Goal: Task Accomplishment & Management: Use online tool/utility

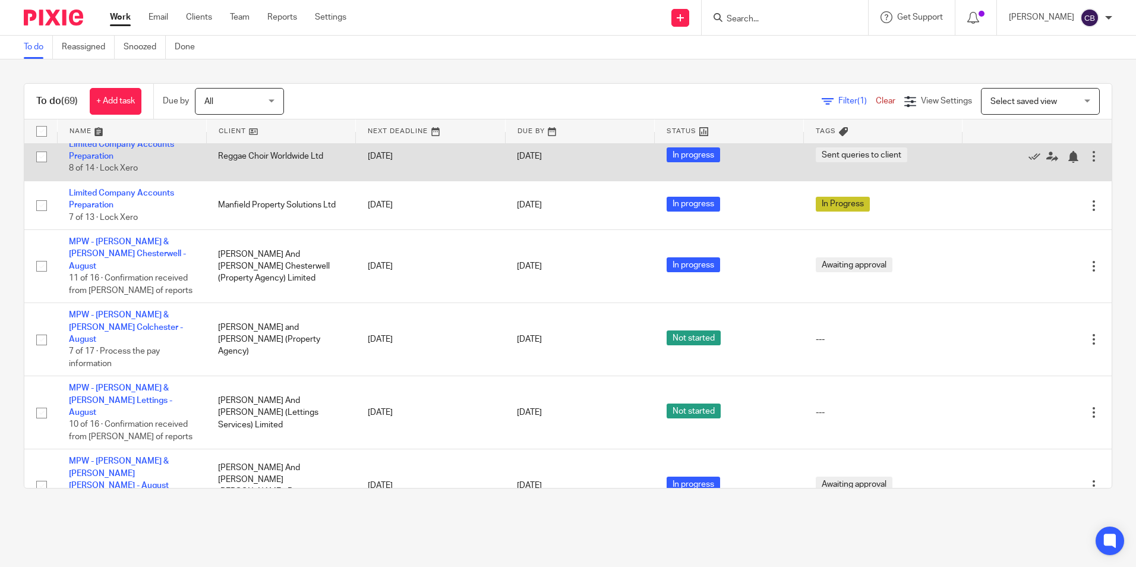
scroll to position [1069, 0]
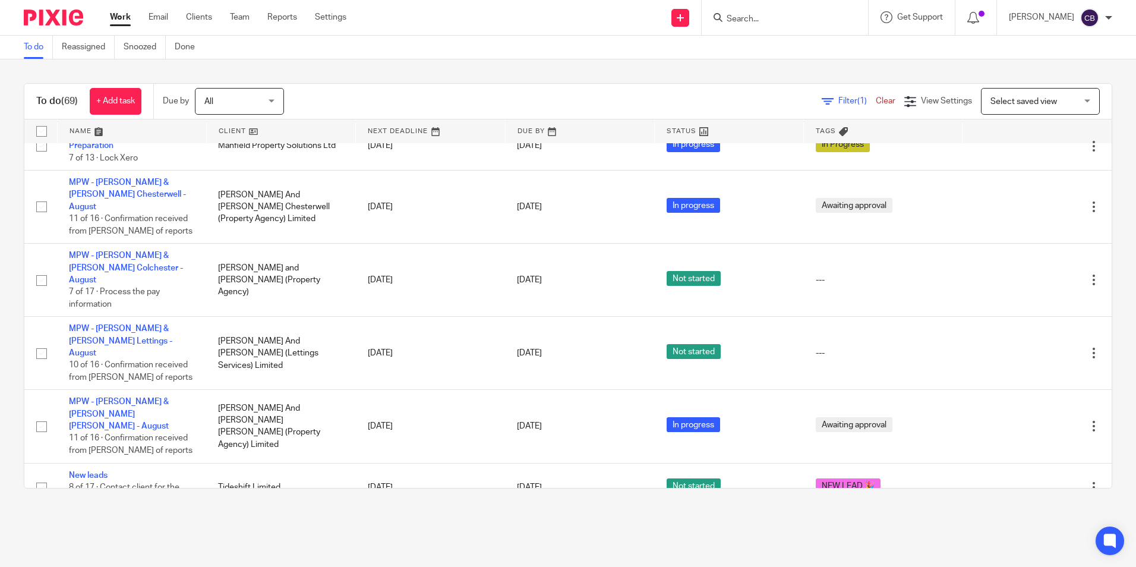
click at [354, 530] on main "To do Reassigned Snoozed Done To do (69) + Add task Due by All All [DATE] [DATE…" at bounding box center [568, 283] width 1136 height 567
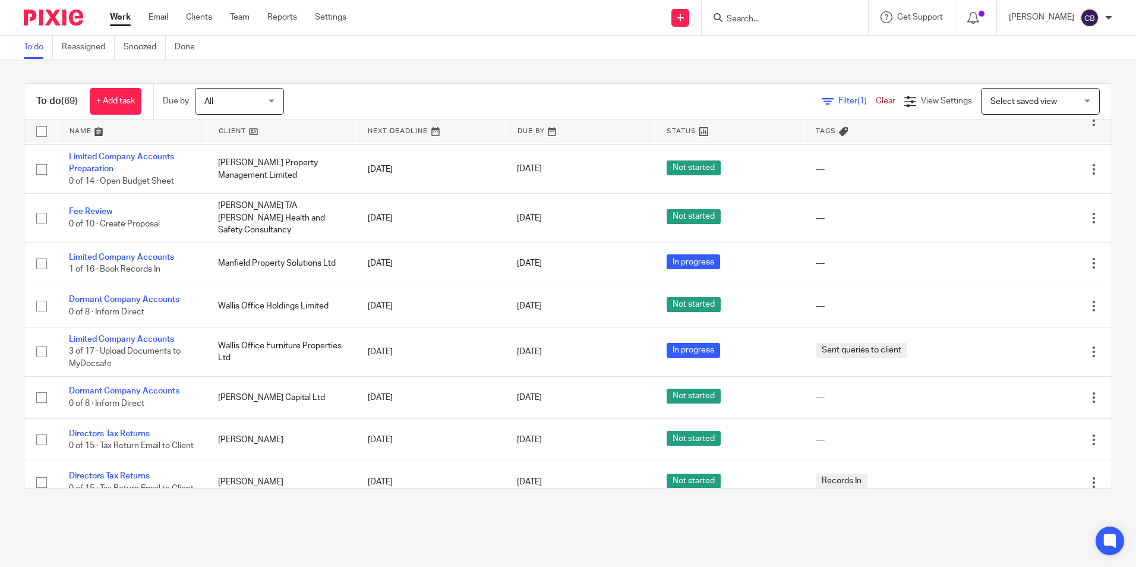
scroll to position [1604, 0]
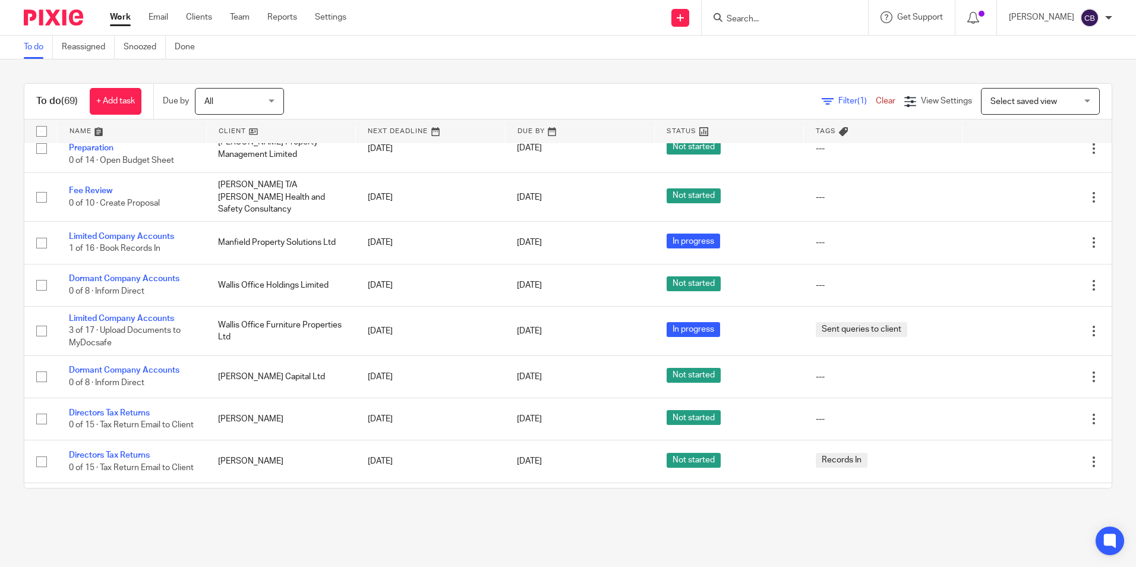
click at [838, 98] on span "Filter (1)" at bounding box center [856, 101] width 37 height 8
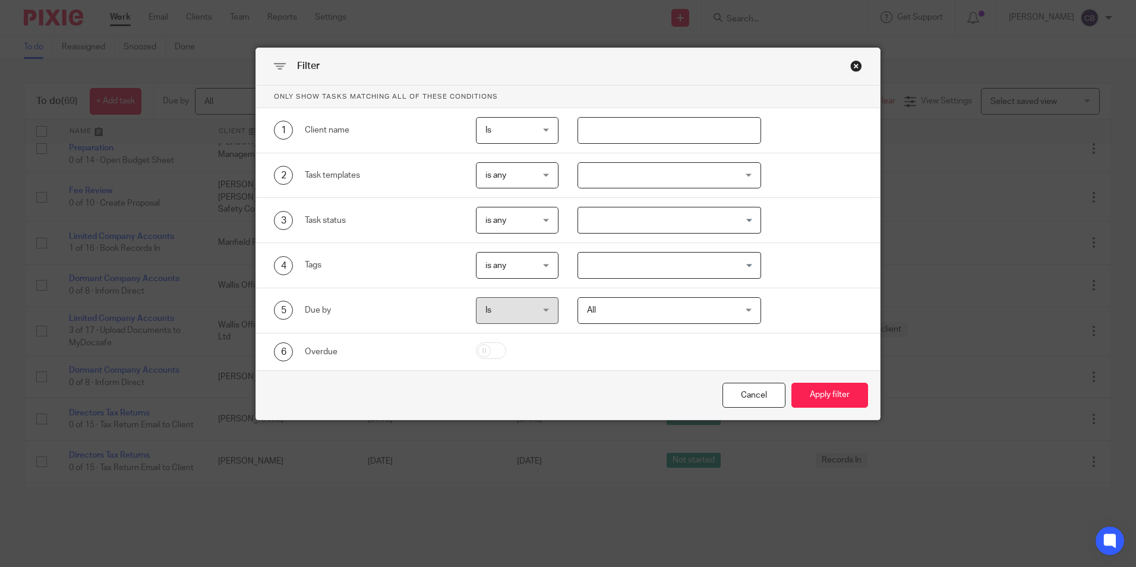
click at [636, 133] on input "text" at bounding box center [669, 130] width 184 height 27
type input "[PERSON_NAME]"
click at [791, 383] on button "Apply filter" at bounding box center [829, 396] width 77 height 26
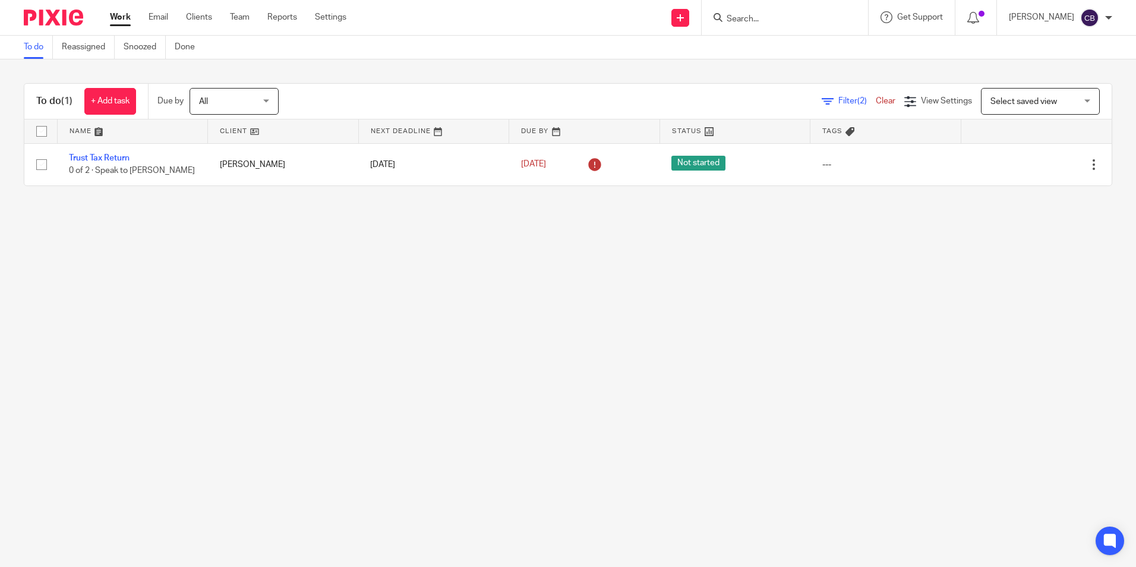
click at [368, 237] on main "To do Reassigned Snoozed Done To do (1) + Add task Due by All All Today Tomorro…" at bounding box center [568, 283] width 1136 height 567
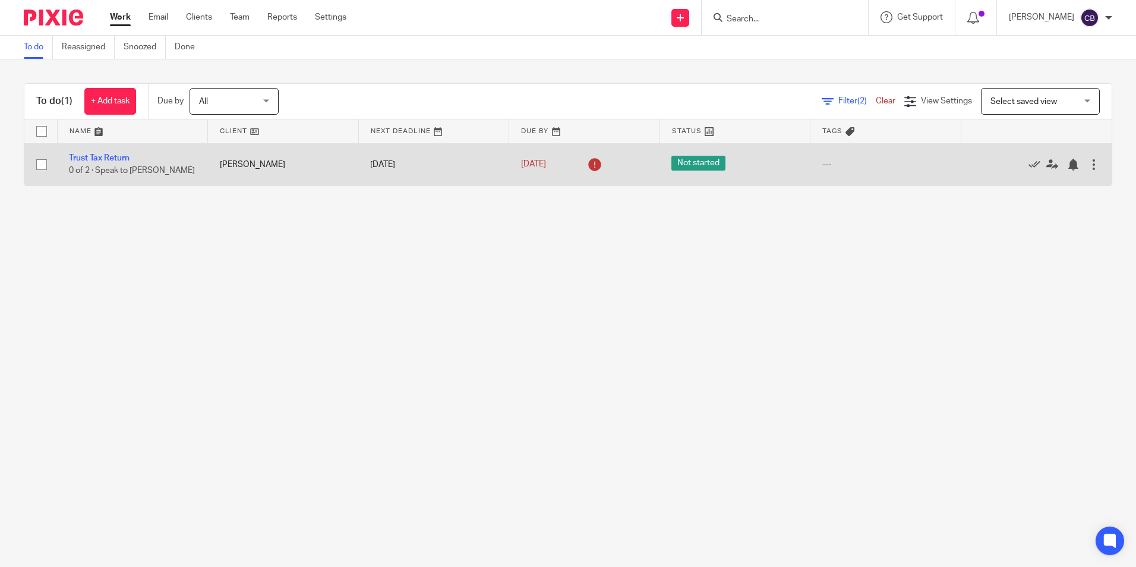
click at [114, 150] on td "Trust Tax Return 0 of 2 · Speak to Michelle" at bounding box center [132, 164] width 151 height 42
click at [99, 160] on link "Trust Tax Return" at bounding box center [99, 158] width 61 height 8
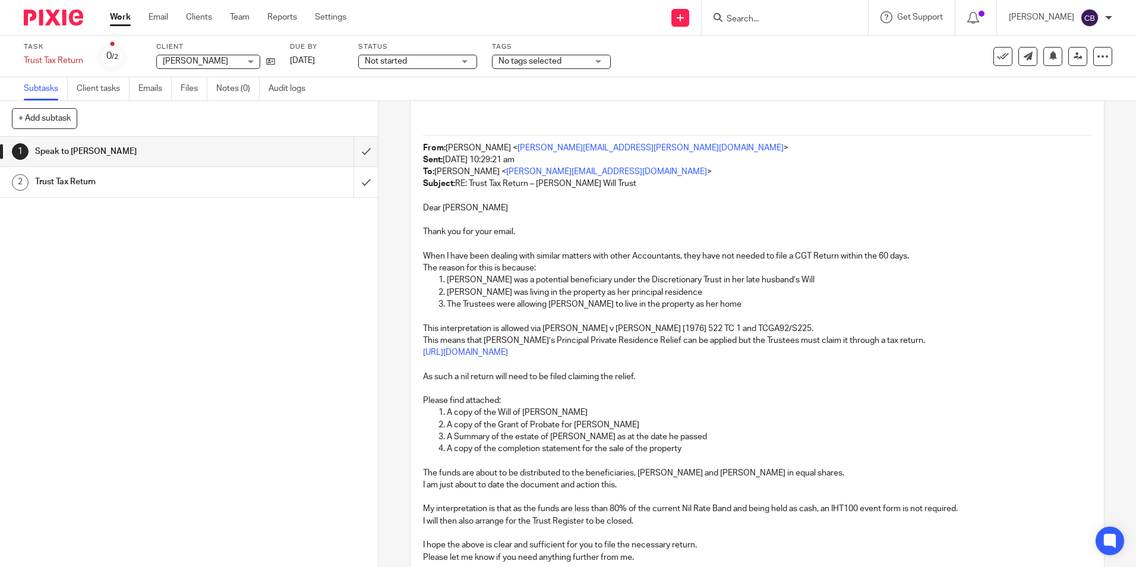
scroll to position [297, 0]
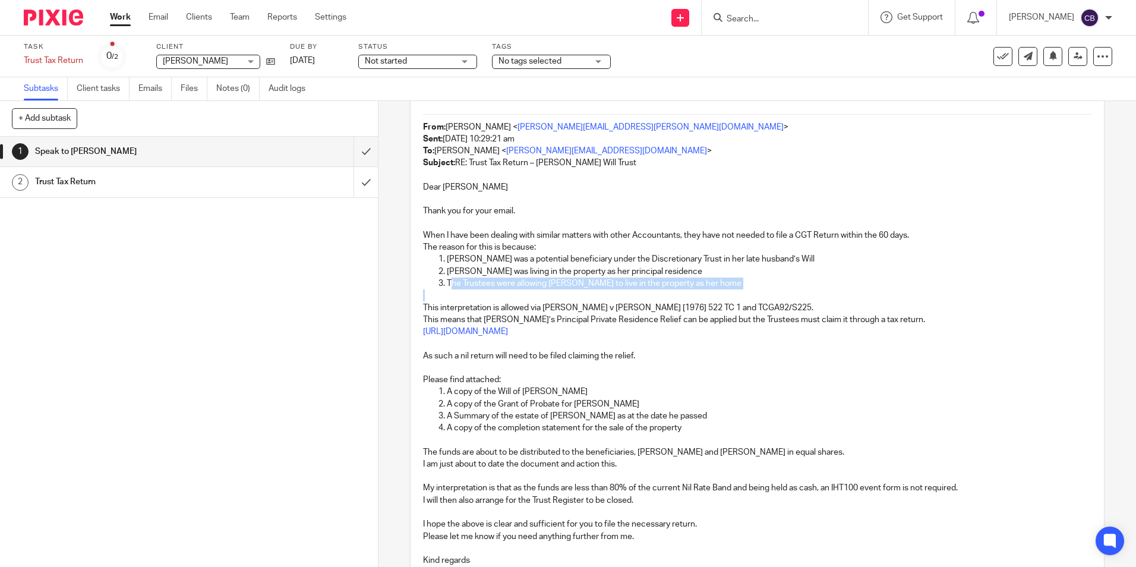
drag, startPoint x: 470, startPoint y: 282, endPoint x: 647, endPoint y: 290, distance: 177.2
click at [647, 290] on div "Hi [PERSON_NAME], [PERSON_NAME] was my late Great Uncle, and [PERSON_NAME] my l…" at bounding box center [757, 513] width 680 height 1232
drag, startPoint x: 488, startPoint y: 320, endPoint x: 801, endPoint y: 334, distance: 312.8
click at [801, 334] on div "Hi [PERSON_NAME], [PERSON_NAME] was my late Great Uncle, and [PERSON_NAME] my l…" at bounding box center [757, 513] width 680 height 1232
click at [782, 351] on p "As such a nil return will need to be filed claiming the relief." at bounding box center [757, 356] width 668 height 12
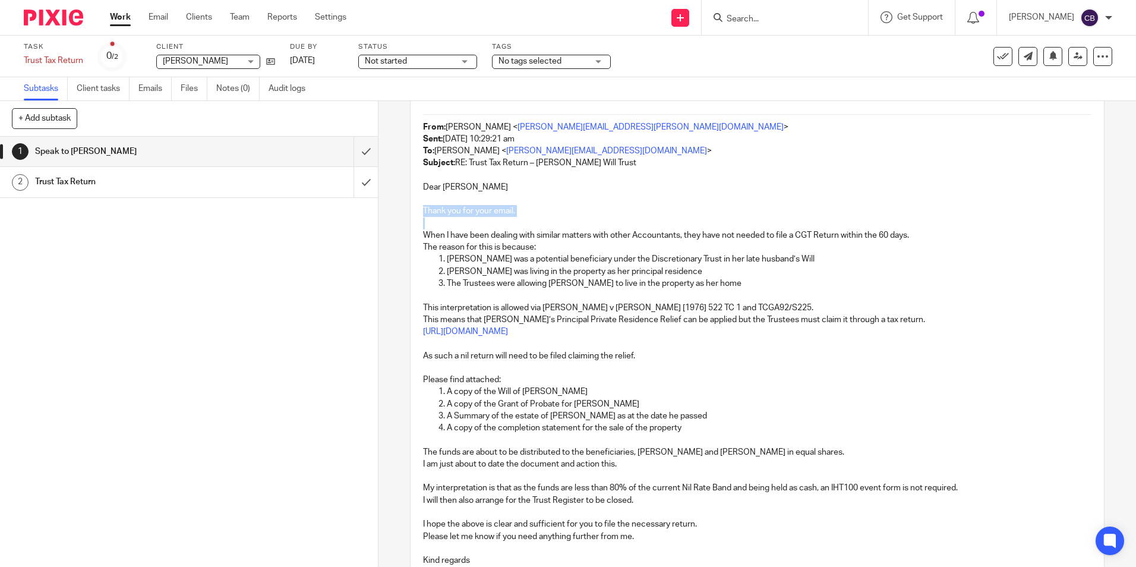
drag, startPoint x: 421, startPoint y: 206, endPoint x: 431, endPoint y: 219, distance: 16.6
click at [431, 219] on div "Hi Cerys, Charles was my late Great Uncle, and Beryl my late Great Aunt. Please…" at bounding box center [757, 513] width 680 height 1232
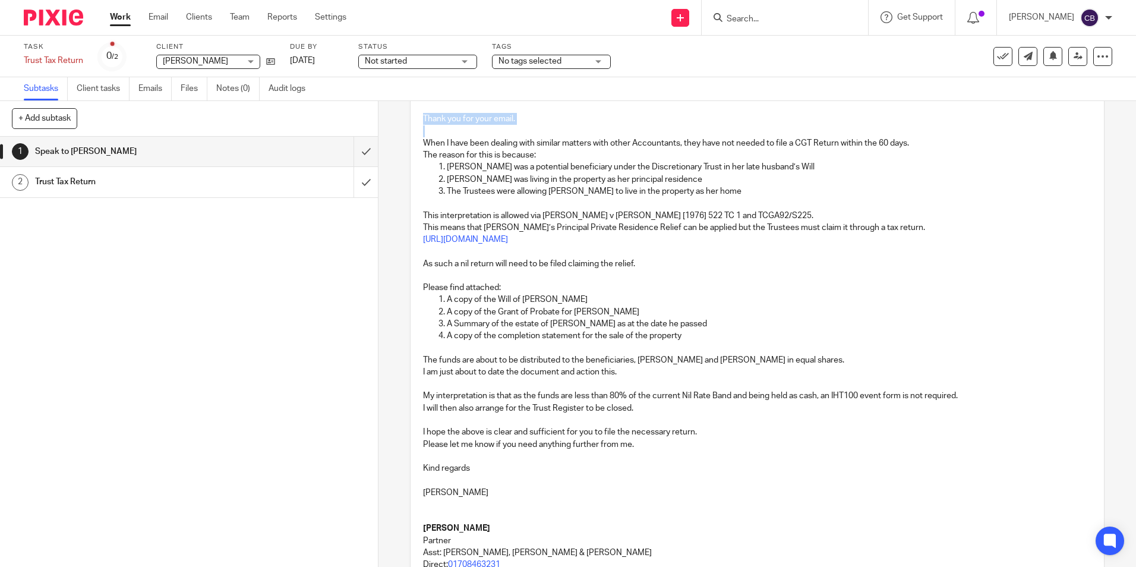
scroll to position [416, 0]
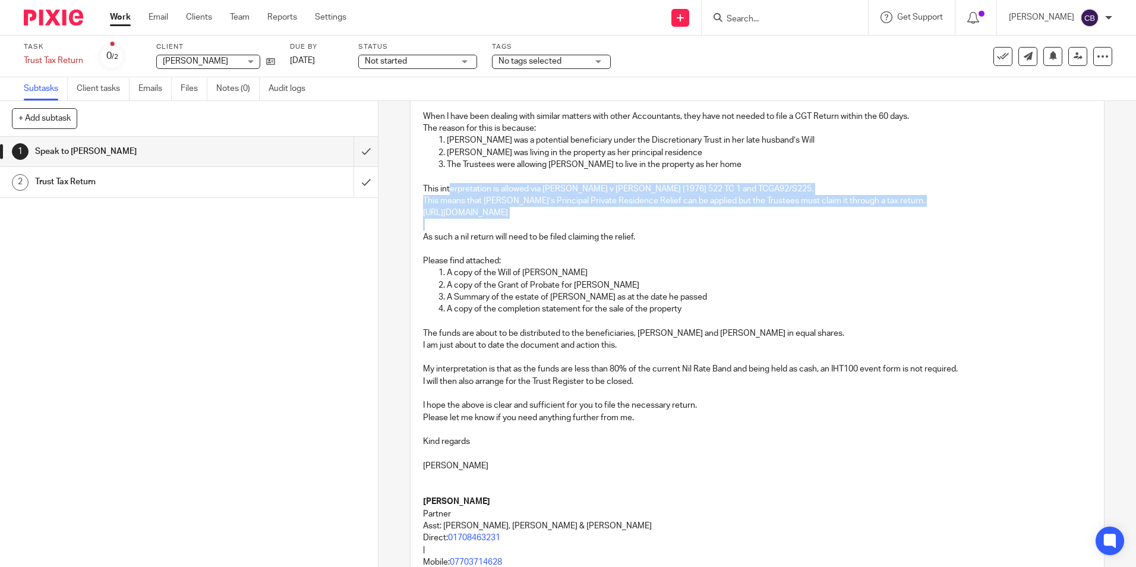
drag, startPoint x: 446, startPoint y: 188, endPoint x: 728, endPoint y: 225, distance: 284.0
click at [725, 223] on div "Hi Cerys, Charles was my late Great Uncle, and Beryl my late Great Aunt. Please…" at bounding box center [757, 394] width 680 height 1232
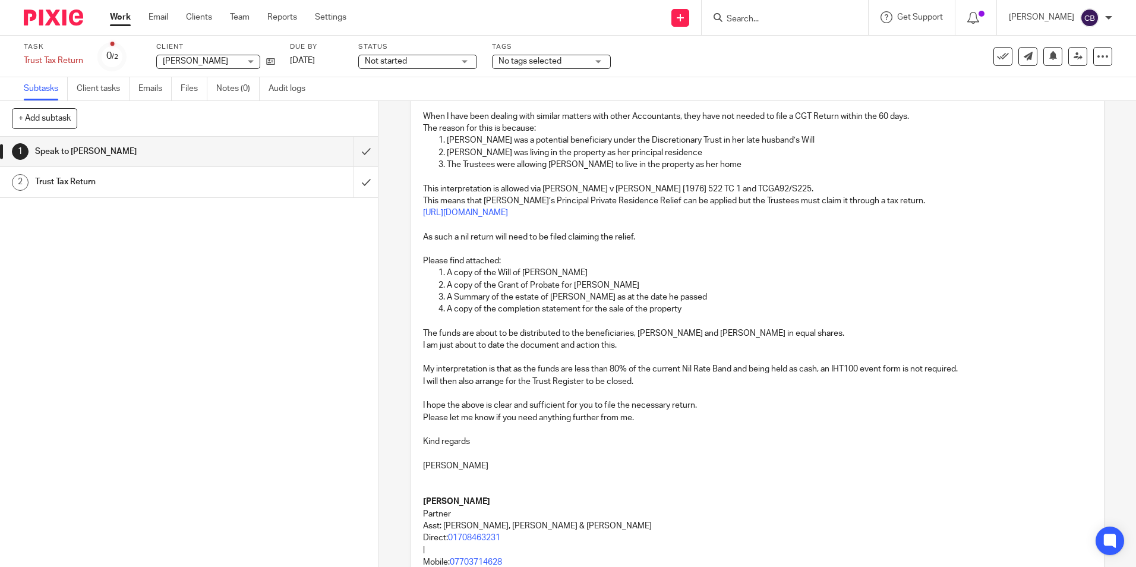
drag, startPoint x: 706, startPoint y: 245, endPoint x: 637, endPoint y: 257, distance: 69.3
click at [706, 245] on p at bounding box center [757, 249] width 668 height 12
drag, startPoint x: 426, startPoint y: 236, endPoint x: 638, endPoint y: 238, distance: 211.5
click at [638, 238] on p "As such a nil return will need to be filed claiming the relief." at bounding box center [757, 237] width 668 height 12
click at [603, 257] on p "Please find attached:" at bounding box center [757, 261] width 668 height 12
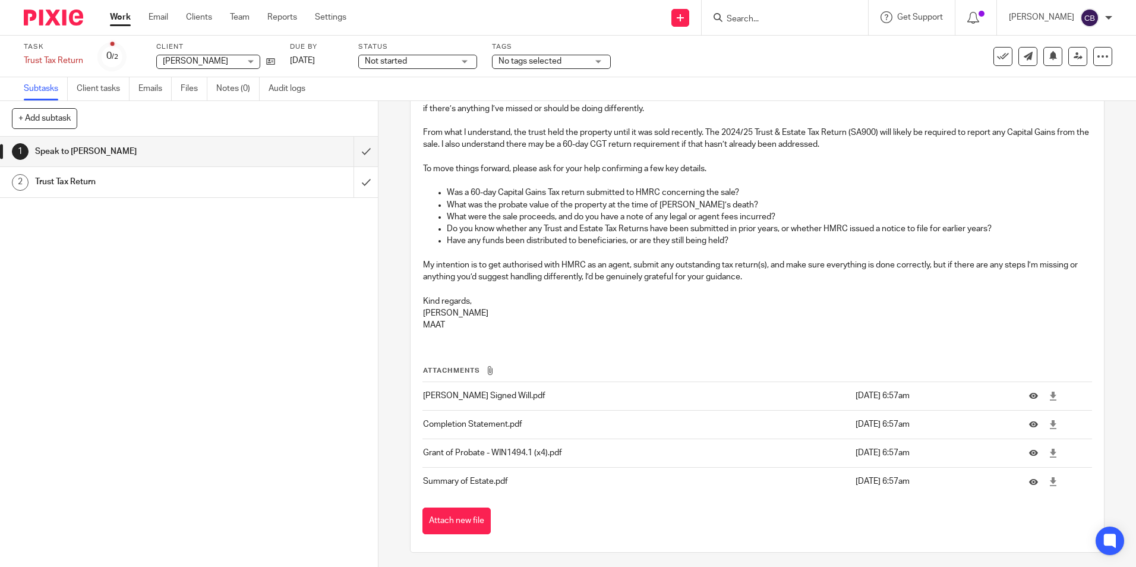
scroll to position [1089, 0]
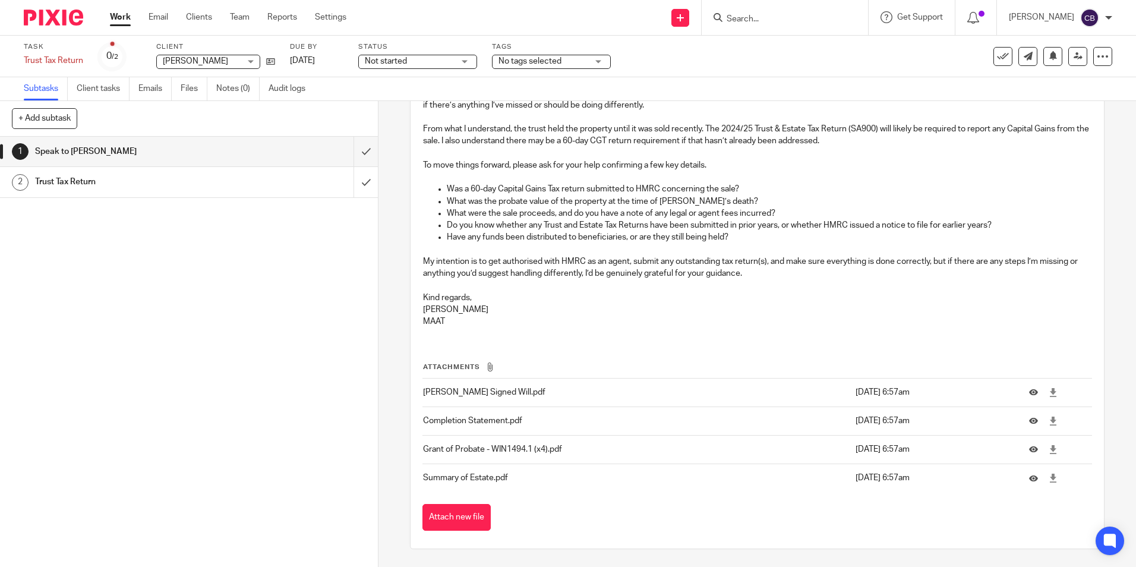
click at [260, 277] on div "1 Speak to Michelle 2 Trust Tax Return" at bounding box center [189, 352] width 378 height 430
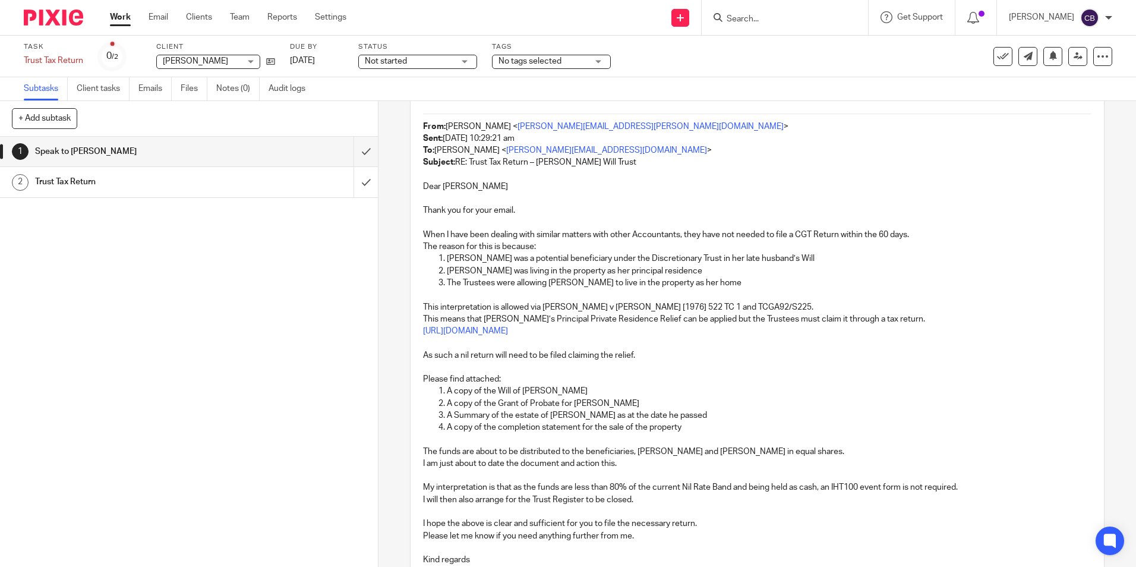
scroll to position [377, 0]
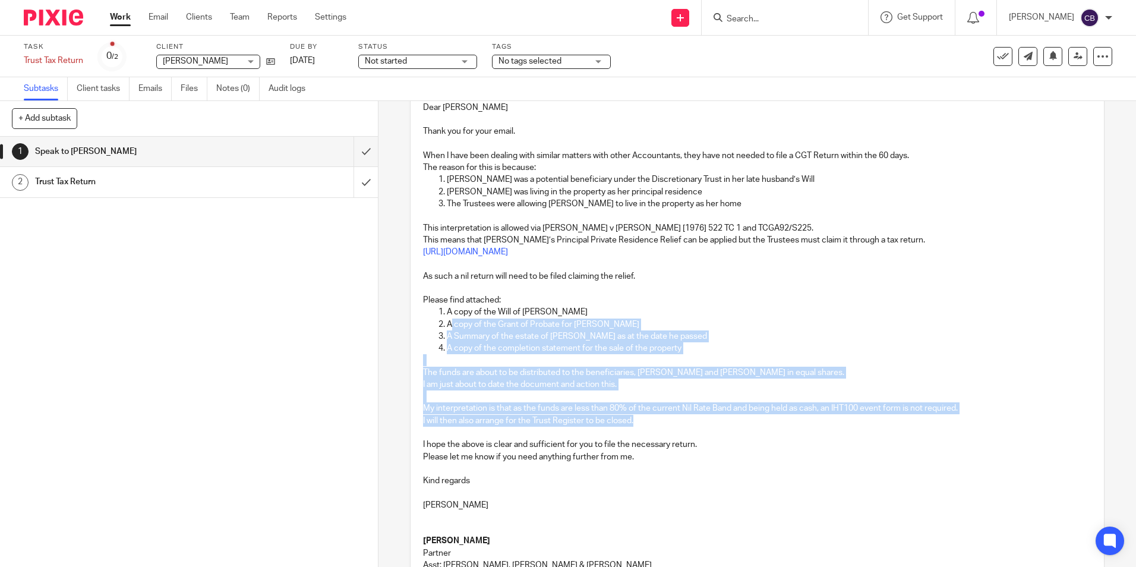
drag, startPoint x: 447, startPoint y: 323, endPoint x: 649, endPoint y: 416, distance: 221.7
click at [649, 416] on div "Hi Cerys, Charles was my late Great Uncle, and Beryl my late Great Aunt. Please…" at bounding box center [757, 434] width 680 height 1232
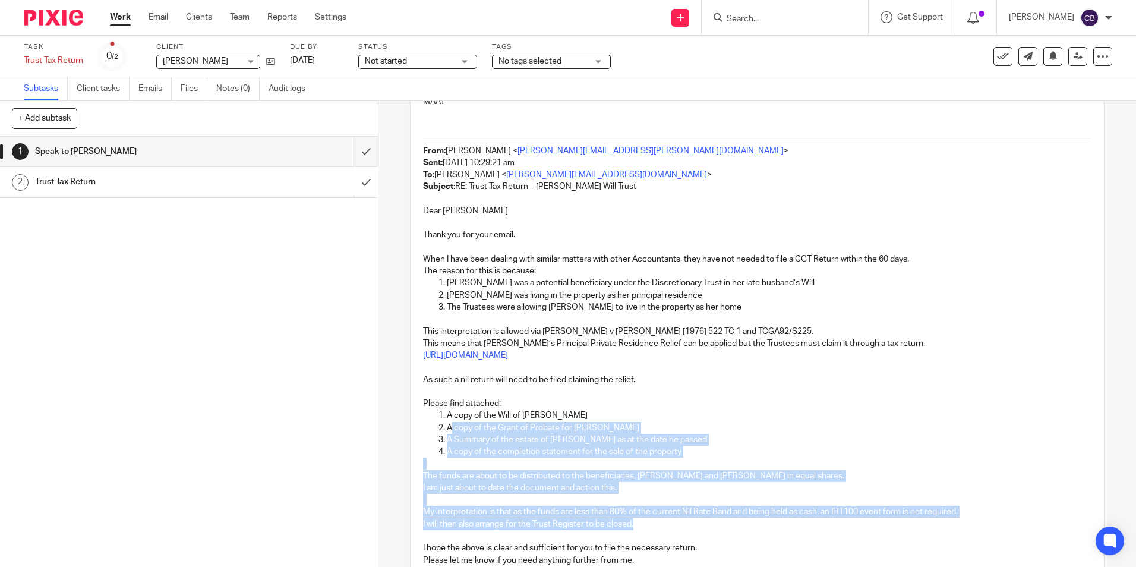
scroll to position [258, 0]
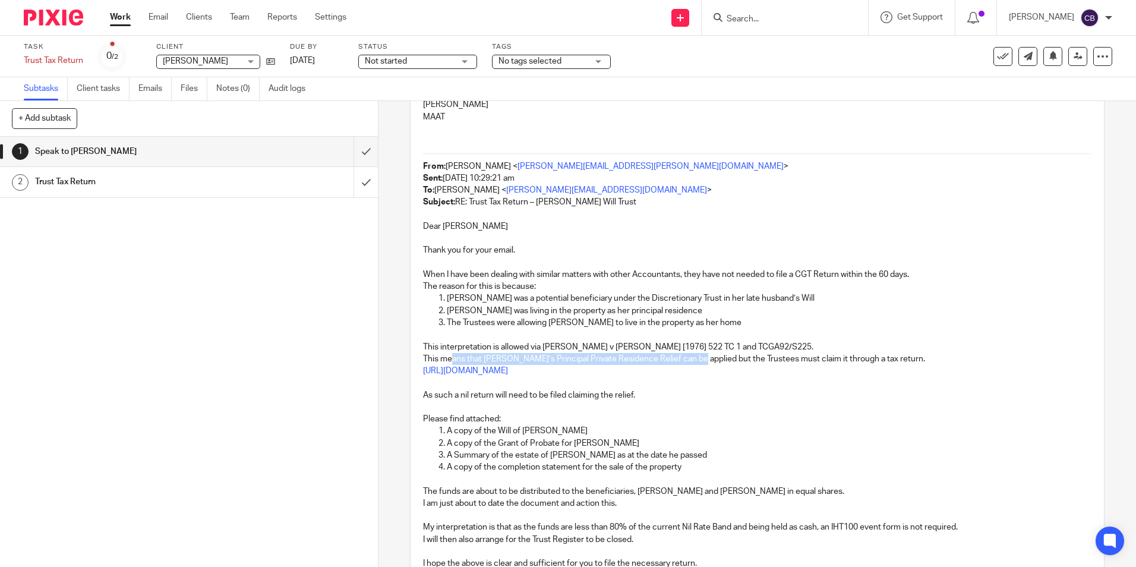
drag, startPoint x: 450, startPoint y: 354, endPoint x: 687, endPoint y: 355, distance: 237.6
click at [687, 355] on p "This means that Beryl’s Principal Private Residence Relief can be applied but t…" at bounding box center [757, 359] width 668 height 12
click at [708, 368] on p "https://www.gov.uk/hmrc-internal-manuals/capital-gains-manual/cg65407" at bounding box center [757, 371] width 668 height 12
click at [508, 370] on link "https://www.gov.uk/hmrc-internal-manuals/capital-gains-manual/cg65407" at bounding box center [465, 370] width 85 height 8
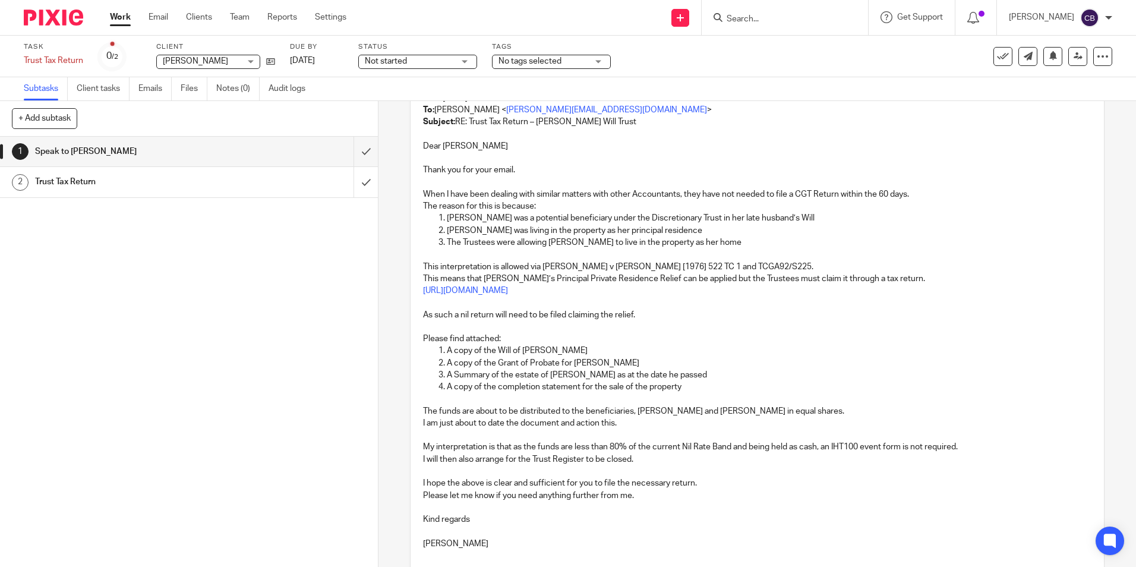
scroll to position [317, 0]
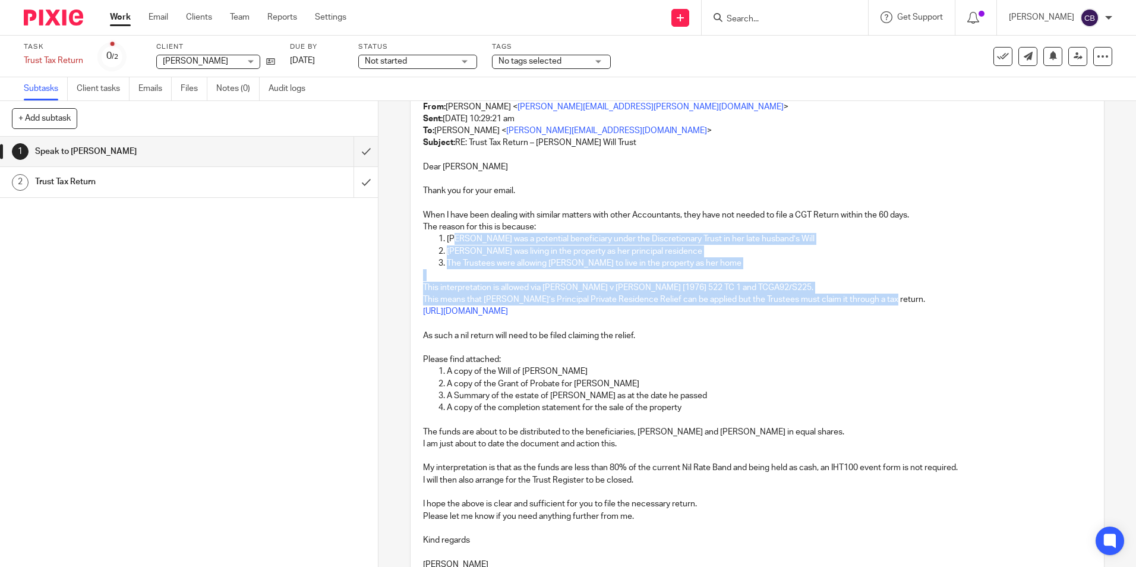
drag, startPoint x: 465, startPoint y: 235, endPoint x: 877, endPoint y: 301, distance: 418.0
click at [877, 301] on div "Hi Cerys, Charles was my late Great Uncle, and Beryl my late Great Aunt. Please…" at bounding box center [757, 493] width 680 height 1232
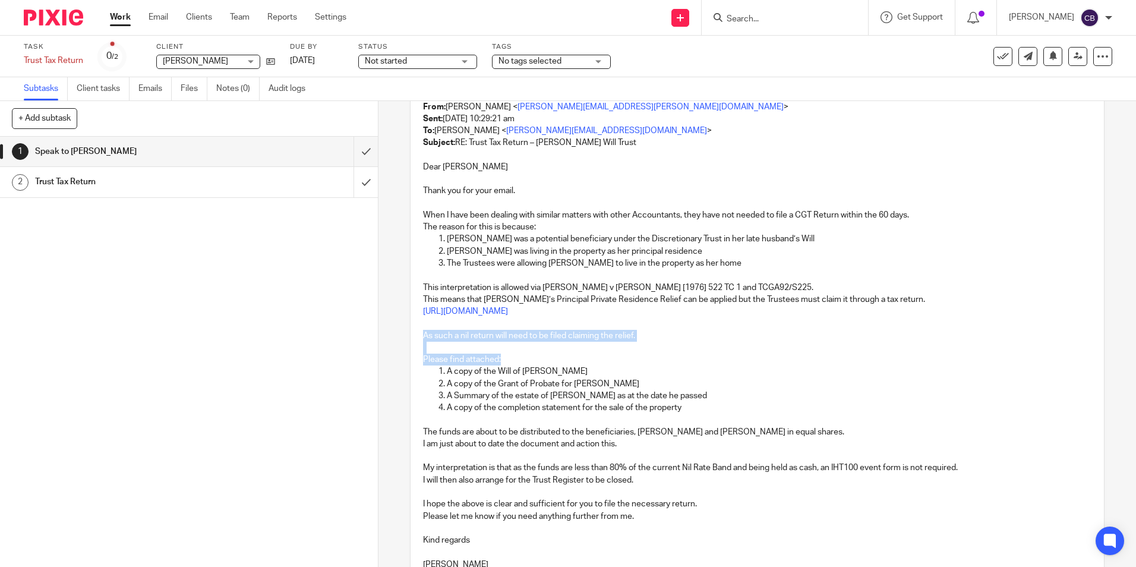
drag, startPoint x: 415, startPoint y: 336, endPoint x: 536, endPoint y: 356, distance: 123.5
click at [536, 356] on div "Hi Cerys, Charles was my late Great Uncle, and Beryl my late Great Aunt. Please…" at bounding box center [757, 493] width 680 height 1232
